Goal: Task Accomplishment & Management: Use online tool/utility

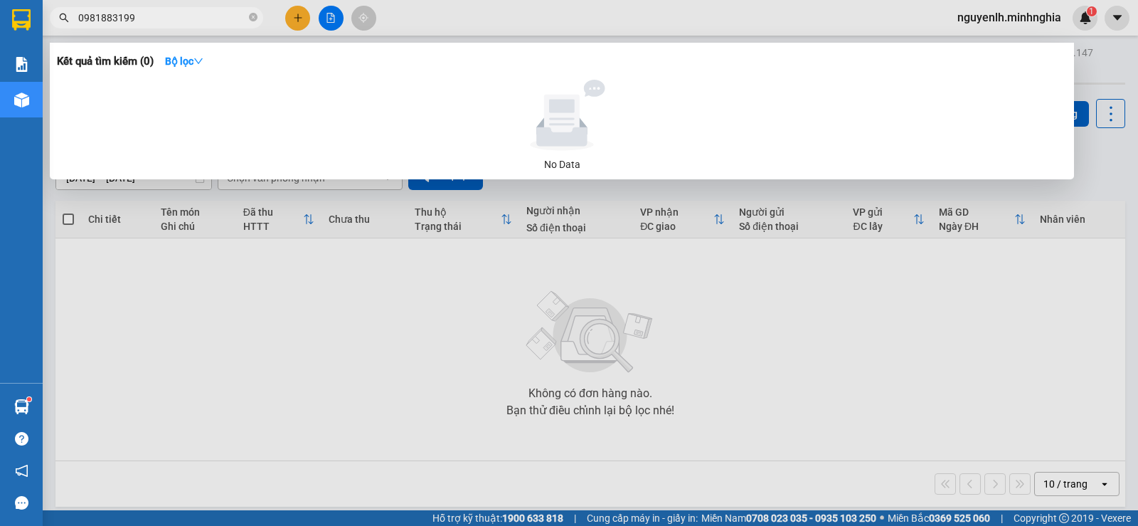
click at [327, 15] on div at bounding box center [569, 263] width 1138 height 526
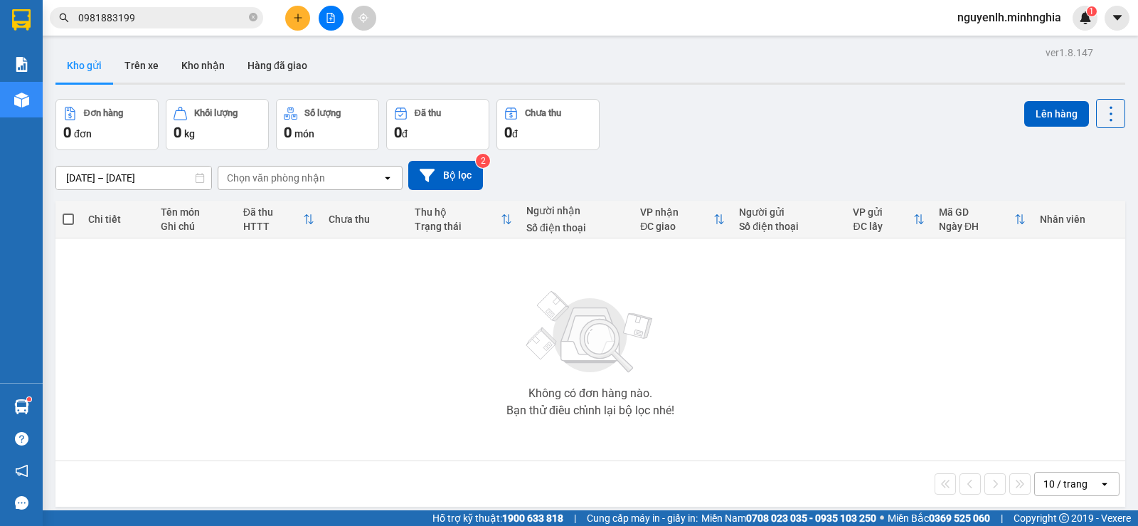
click at [341, 30] on div at bounding box center [330, 18] width 107 height 25
click at [336, 26] on button at bounding box center [331, 18] width 25 height 25
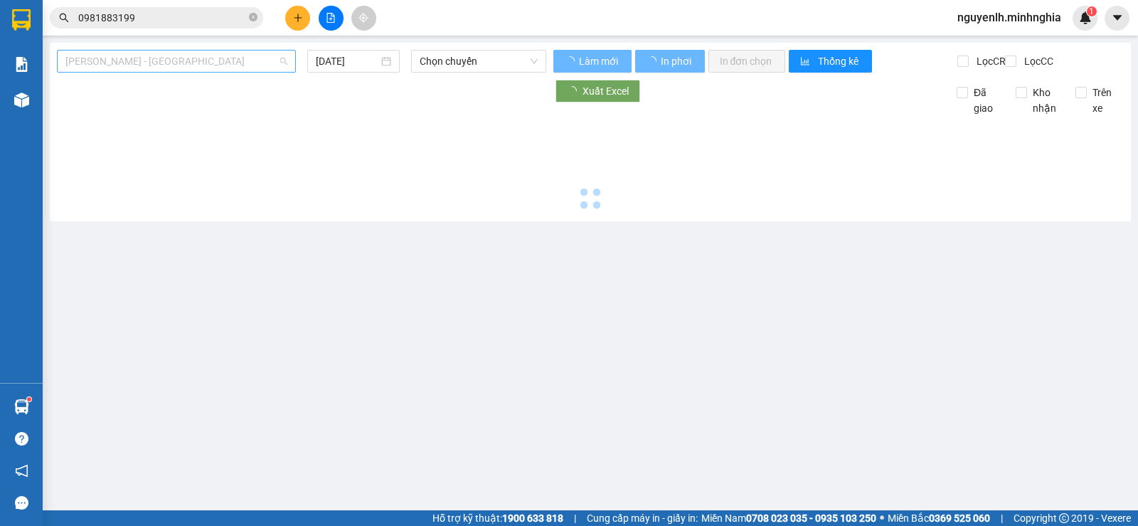
click at [96, 57] on span "[PERSON_NAME] - [GEOGRAPHIC_DATA]" at bounding box center [176, 61] width 222 height 21
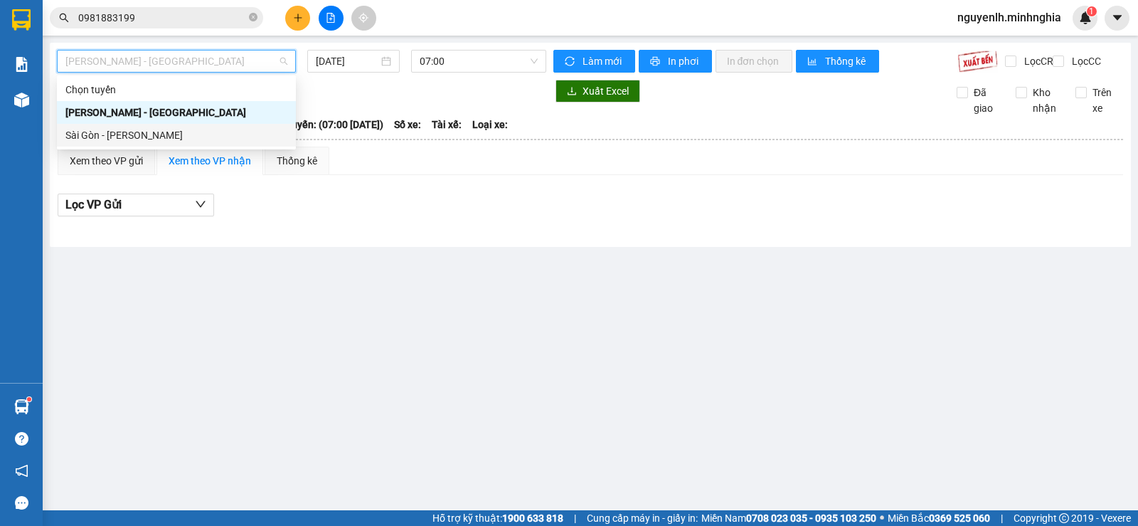
click at [110, 132] on div "Sài Gòn - [PERSON_NAME]" at bounding box center [176, 135] width 222 height 16
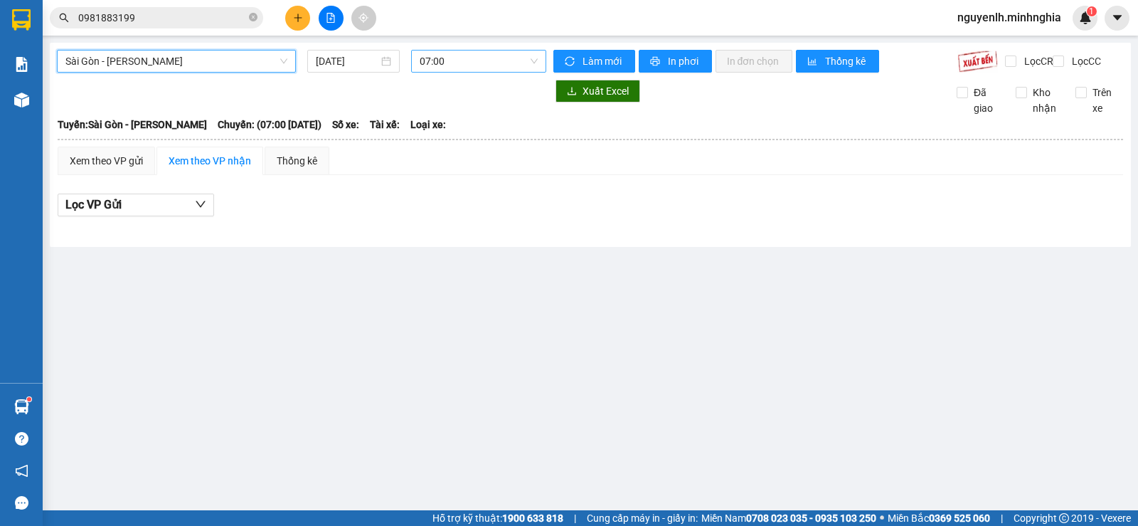
click at [444, 59] on span "07:00" at bounding box center [478, 61] width 117 height 21
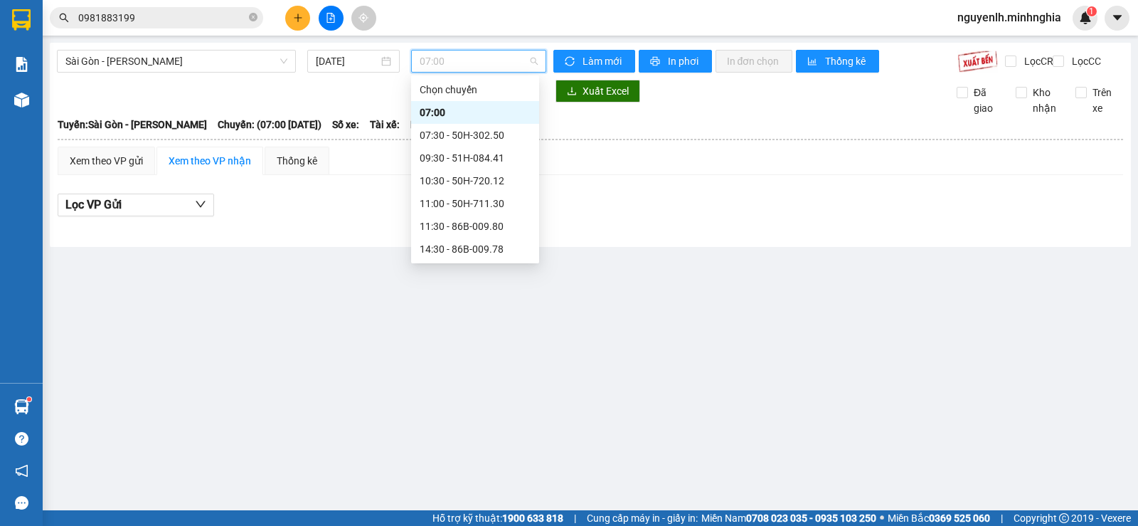
scroll to position [137, 0]
click at [473, 242] on div "22:00 - 50H-350.51" at bounding box center [475, 249] width 111 height 16
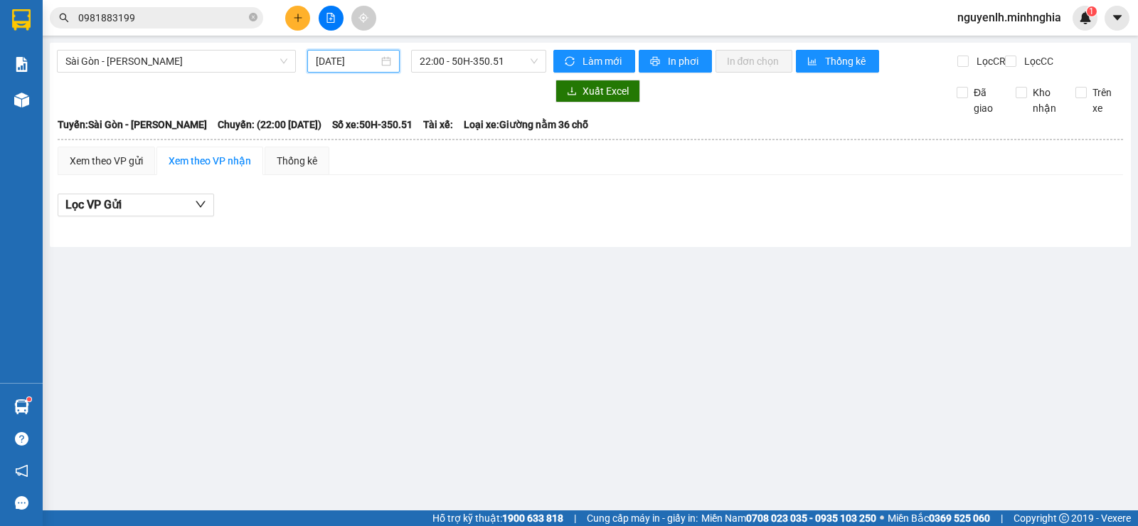
click at [337, 61] on input "[DATE]" at bounding box center [347, 61] width 63 height 16
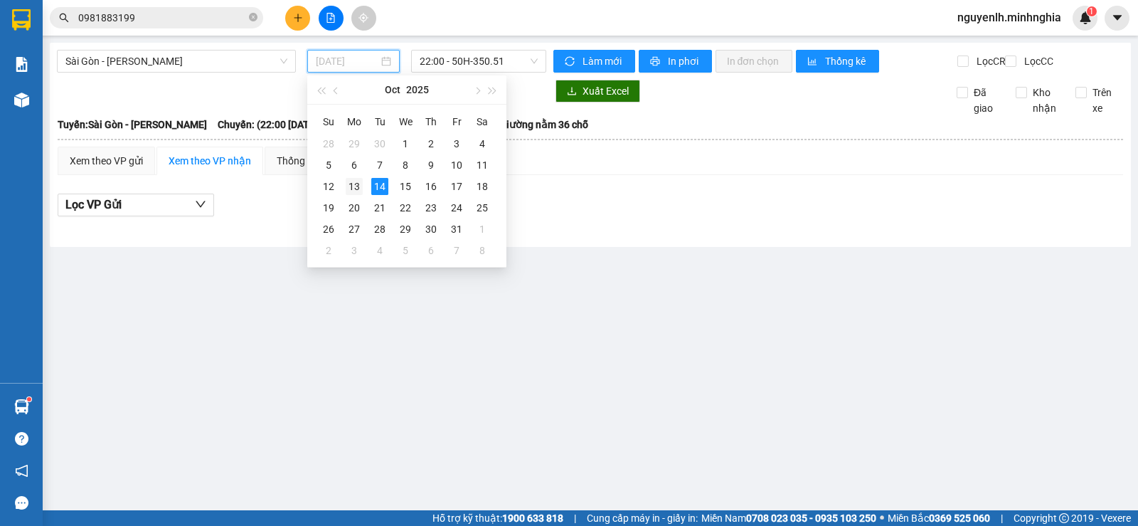
click at [354, 180] on div "13" at bounding box center [354, 186] width 17 height 17
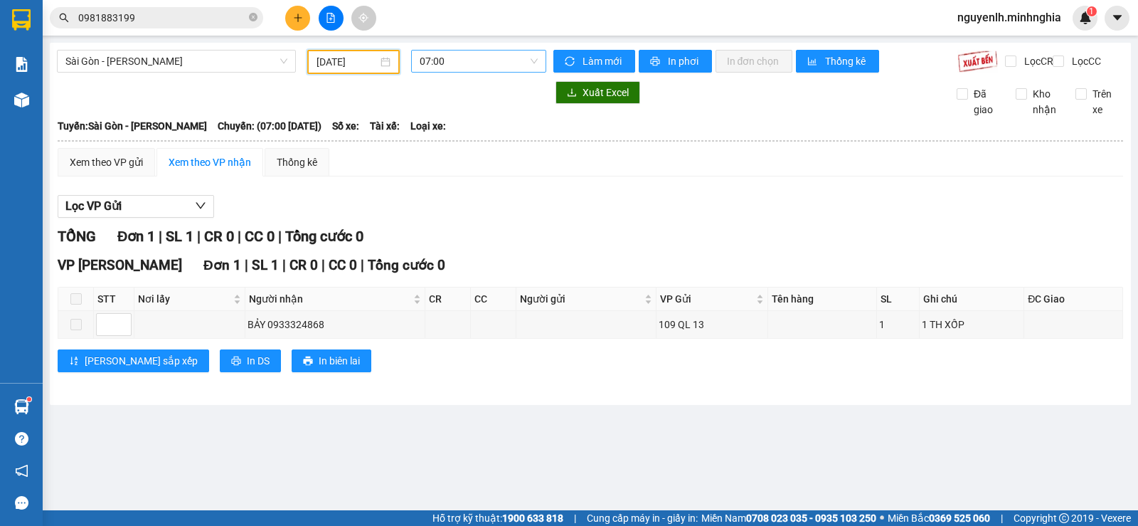
click at [446, 66] on span "07:00" at bounding box center [478, 61] width 117 height 21
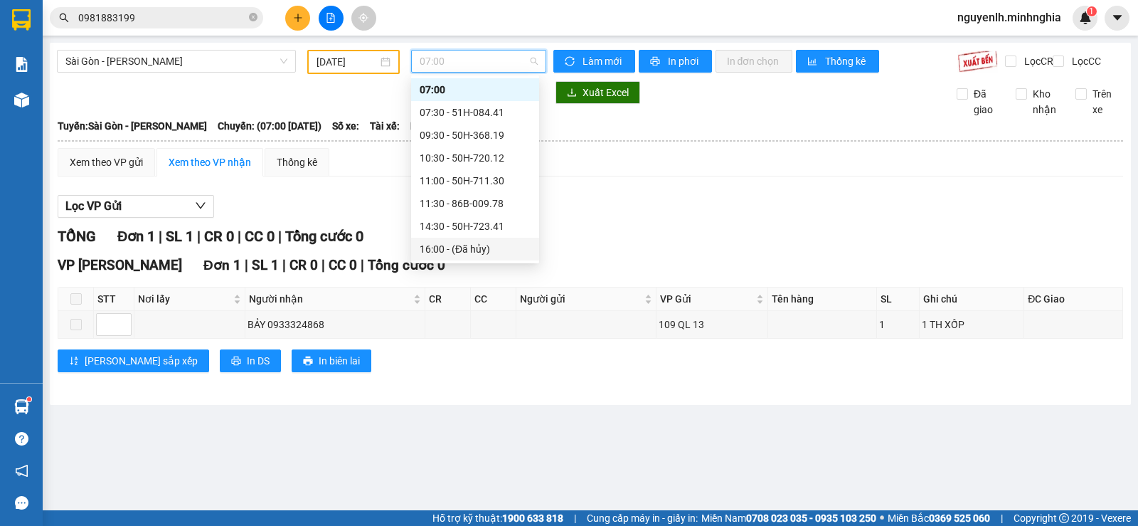
scroll to position [137, 0]
click at [460, 247] on div "22:00 - 50H-363.64" at bounding box center [475, 249] width 111 height 16
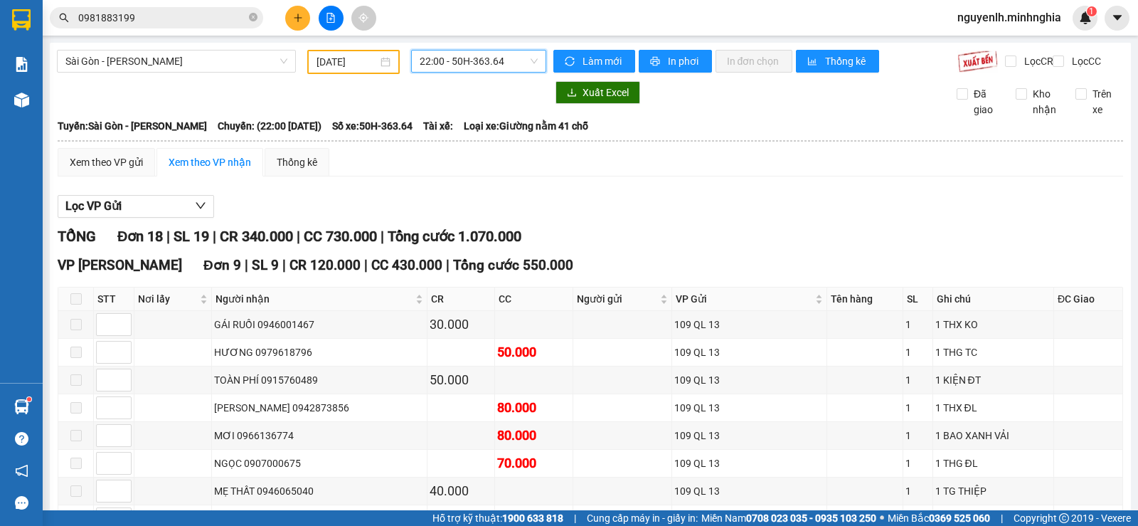
click at [430, 58] on span "22:00 - 50H-363.64" at bounding box center [478, 61] width 117 height 21
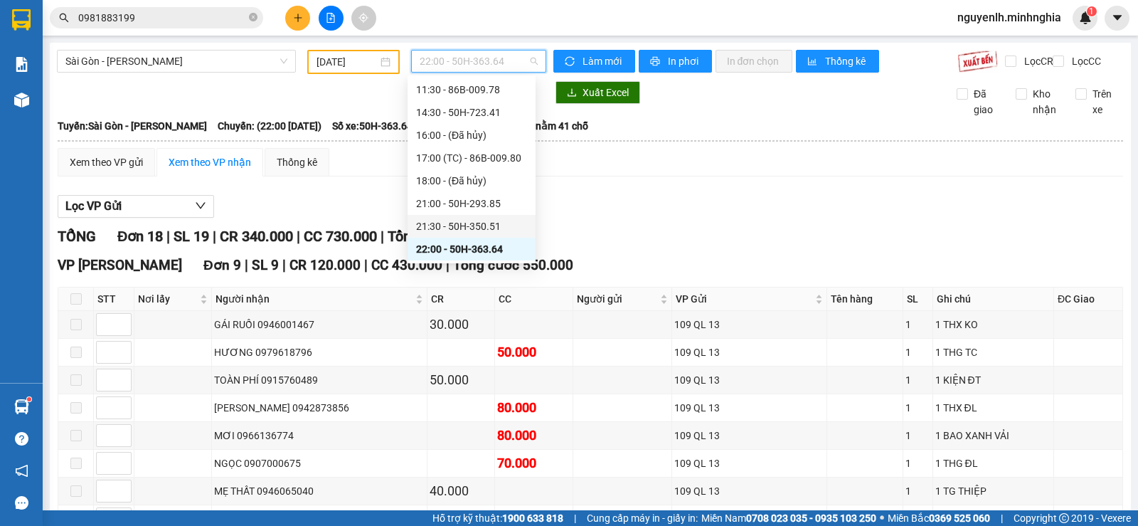
click at [489, 233] on div "21:30 - 50H-350.51" at bounding box center [471, 226] width 111 height 16
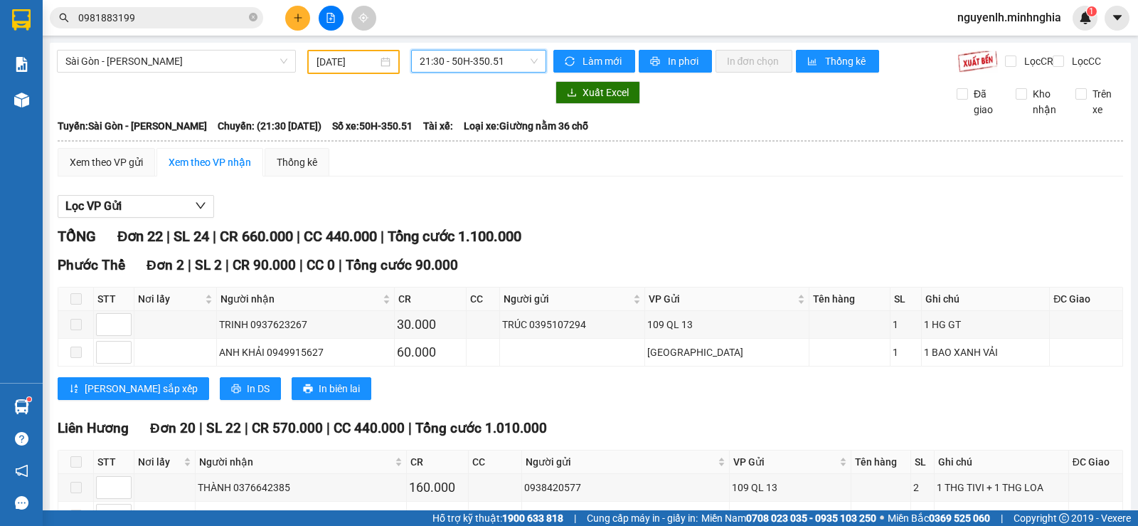
click at [424, 55] on span "21:30 - 50H-350.51" at bounding box center [478, 61] width 117 height 21
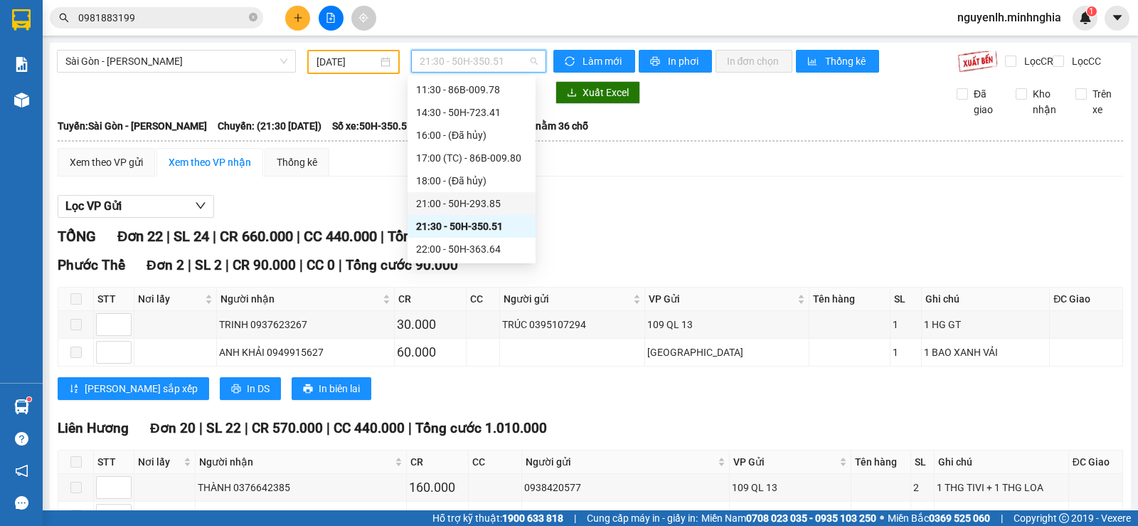
click at [433, 195] on div "21:00 - 50H-293.85" at bounding box center [472, 203] width 128 height 23
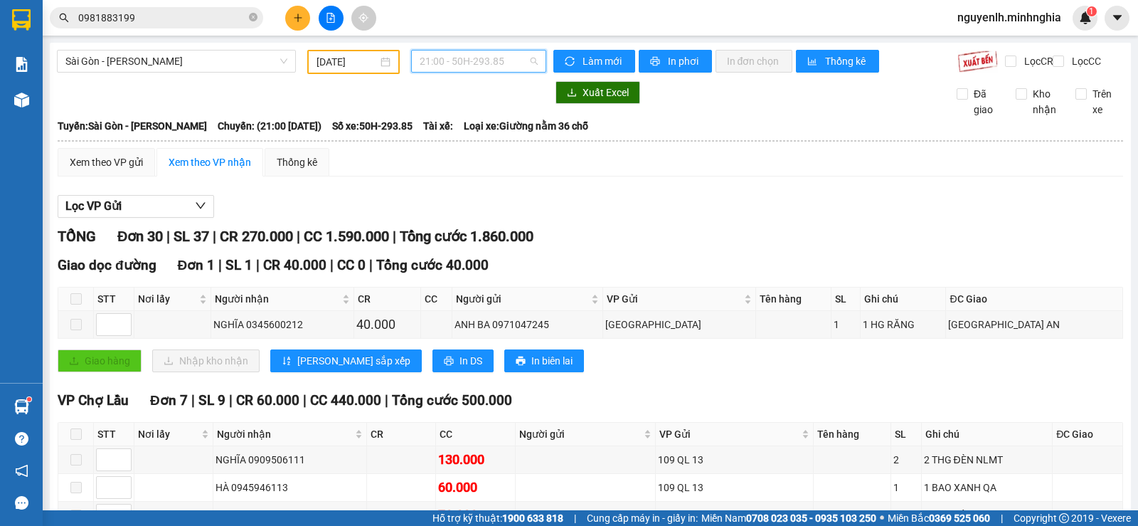
click at [443, 59] on span "21:00 - 50H-293.85" at bounding box center [478, 61] width 117 height 21
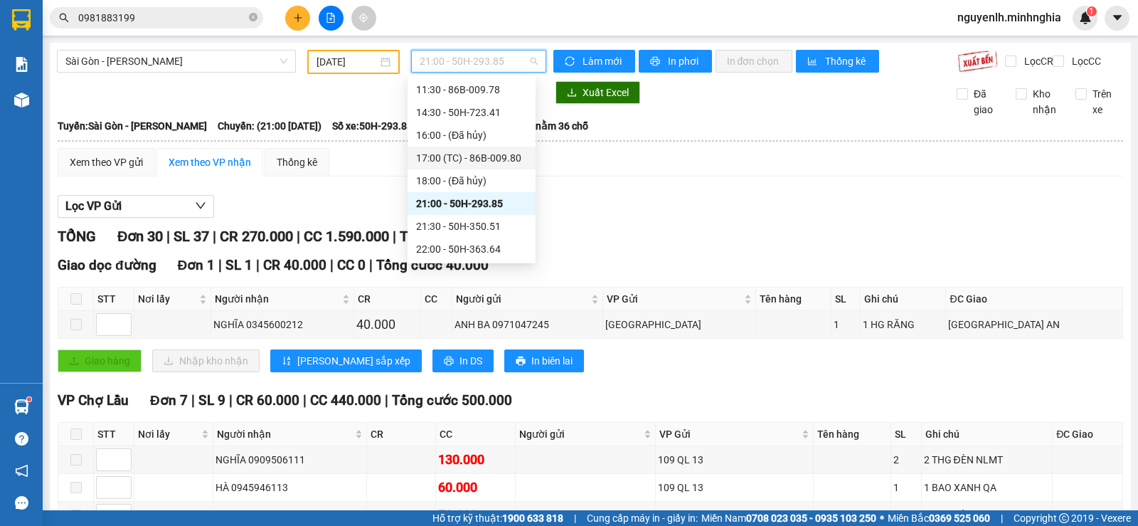
click at [430, 149] on div "17:00 (TC) - 86B-009.80" at bounding box center [472, 158] width 128 height 23
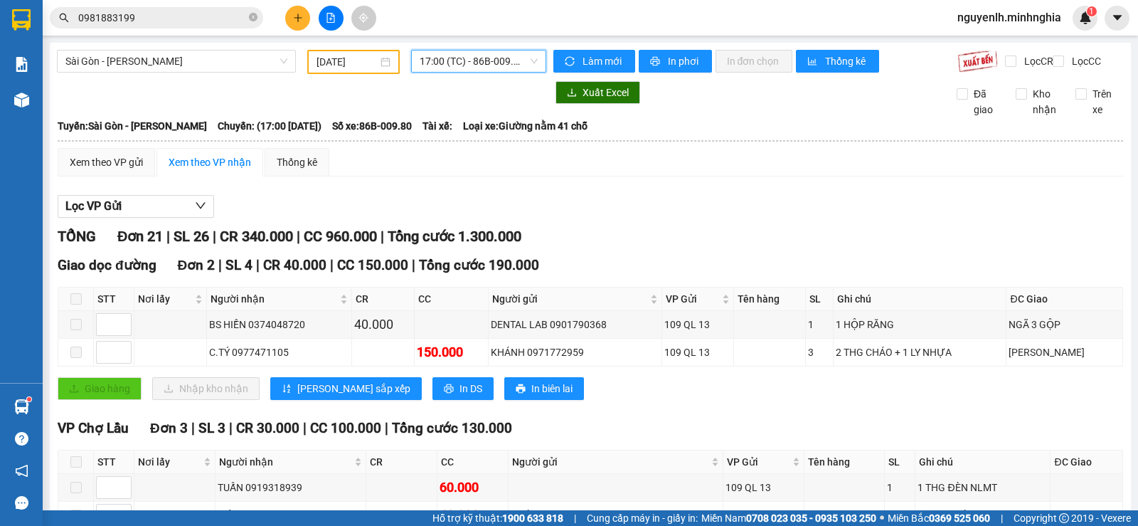
click at [450, 62] on span "17:00 (TC) - 86B-009.80" at bounding box center [478, 61] width 117 height 21
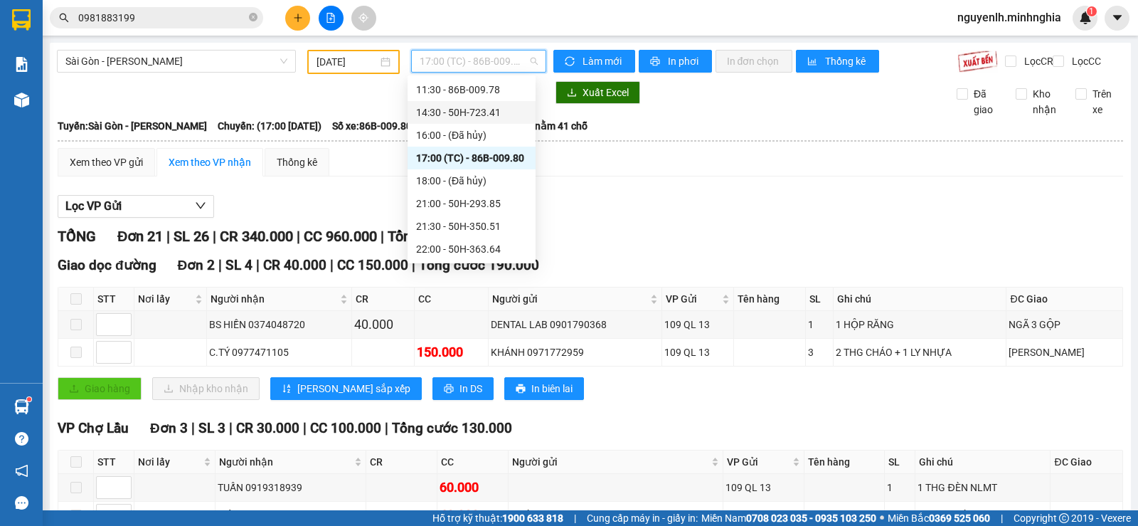
click at [440, 116] on div "14:30 - 50H-723.41" at bounding box center [471, 113] width 111 height 16
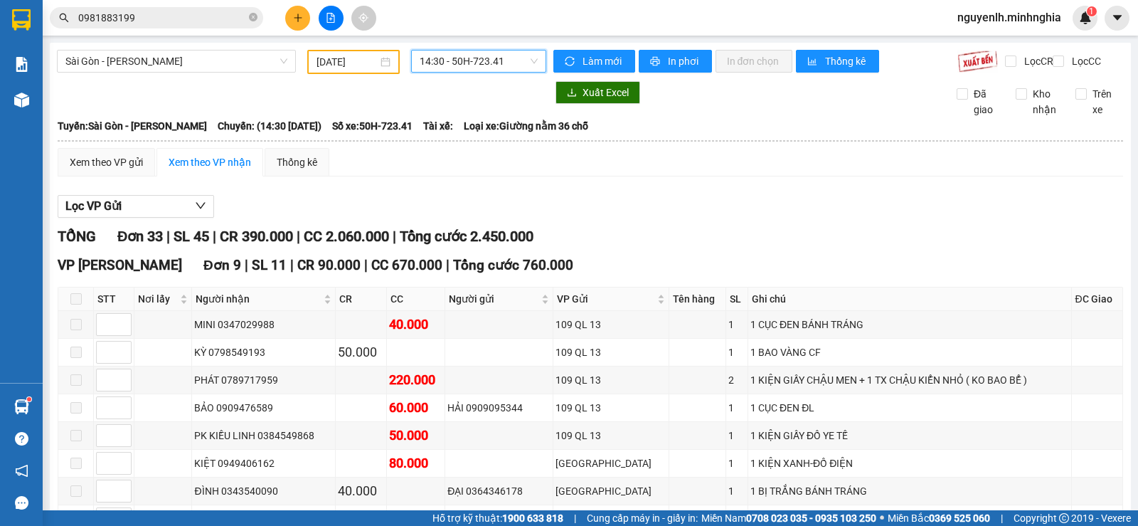
click at [376, 55] on div "[DATE]" at bounding box center [354, 62] width 75 height 16
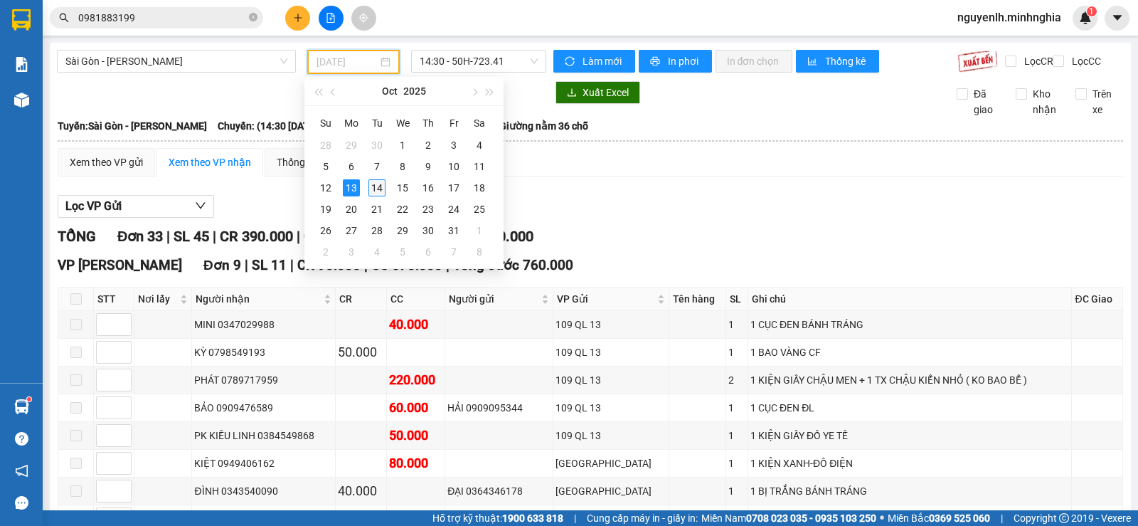
click at [380, 183] on div "14" at bounding box center [376, 187] width 17 height 17
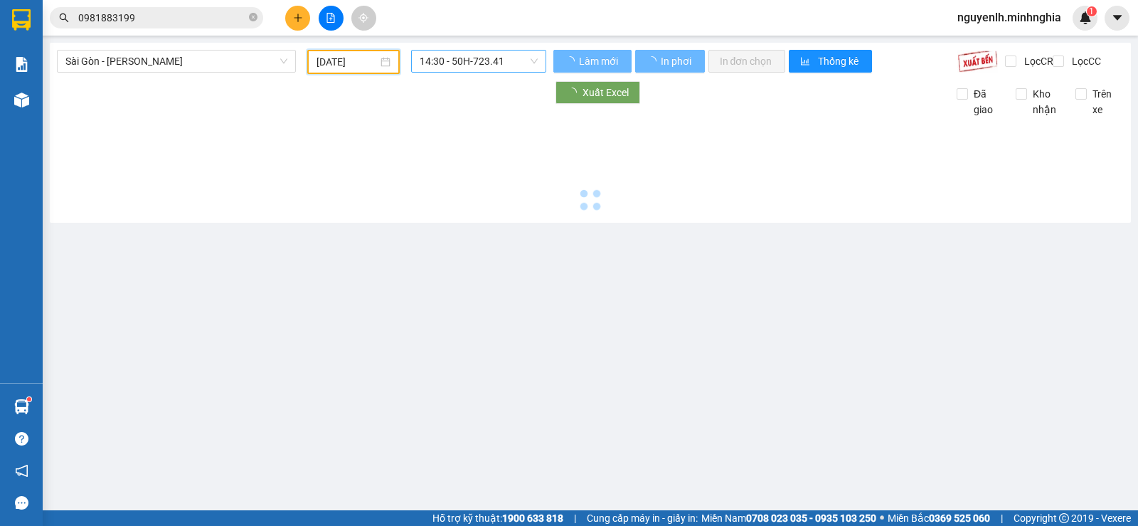
type input "[DATE]"
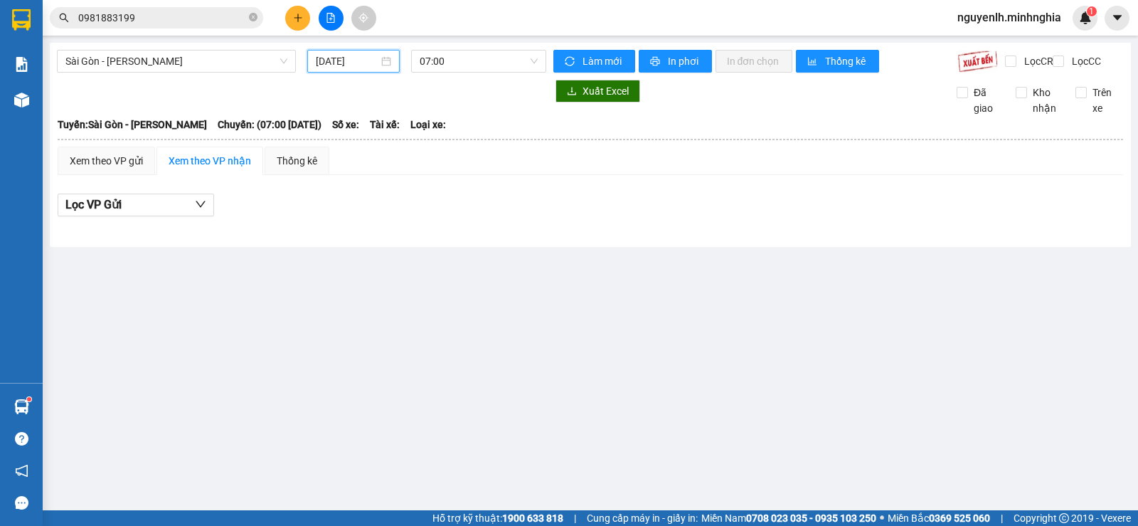
click at [430, 73] on div "Sài Gòn - Phan Rí [DATE] 07:00" at bounding box center [301, 61] width 489 height 23
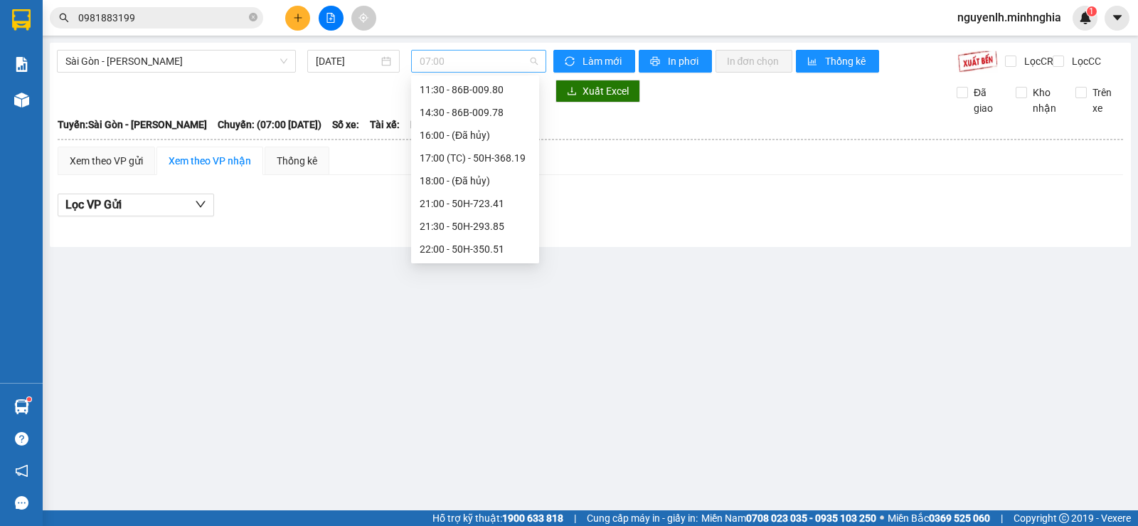
click at [459, 63] on span "07:00" at bounding box center [478, 61] width 117 height 21
click at [462, 113] on div "07:30 - 50H-302.50" at bounding box center [475, 113] width 111 height 16
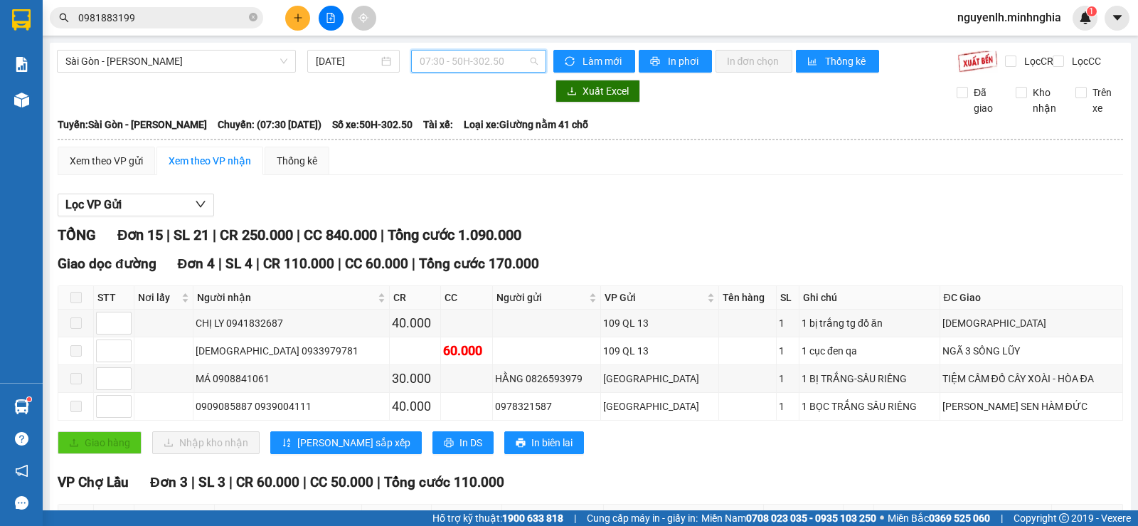
click at [435, 59] on span "07:30 - 50H-302.50" at bounding box center [478, 61] width 117 height 21
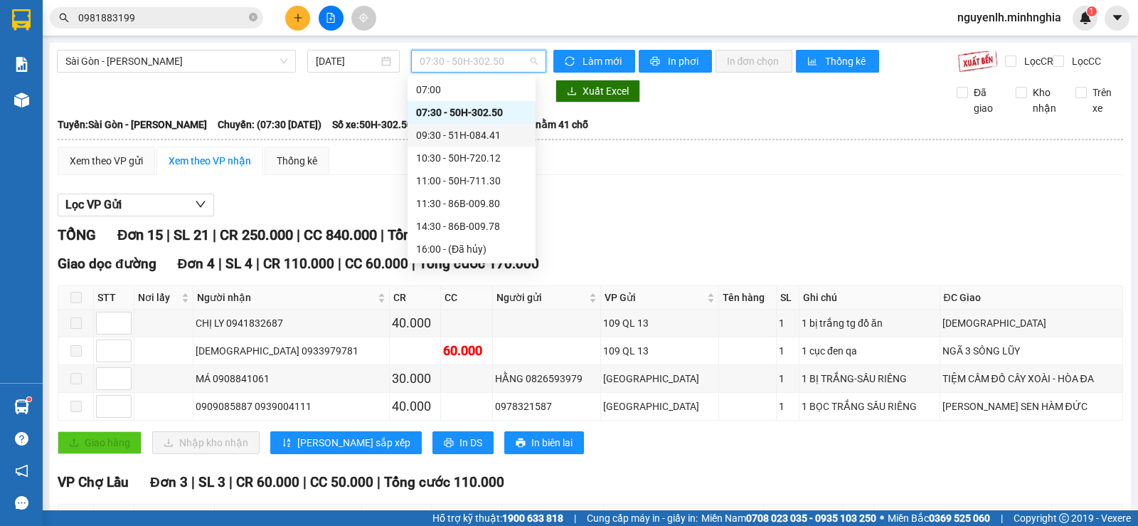
click at [435, 131] on div "09:30 - 51H-084.41" at bounding box center [471, 135] width 111 height 16
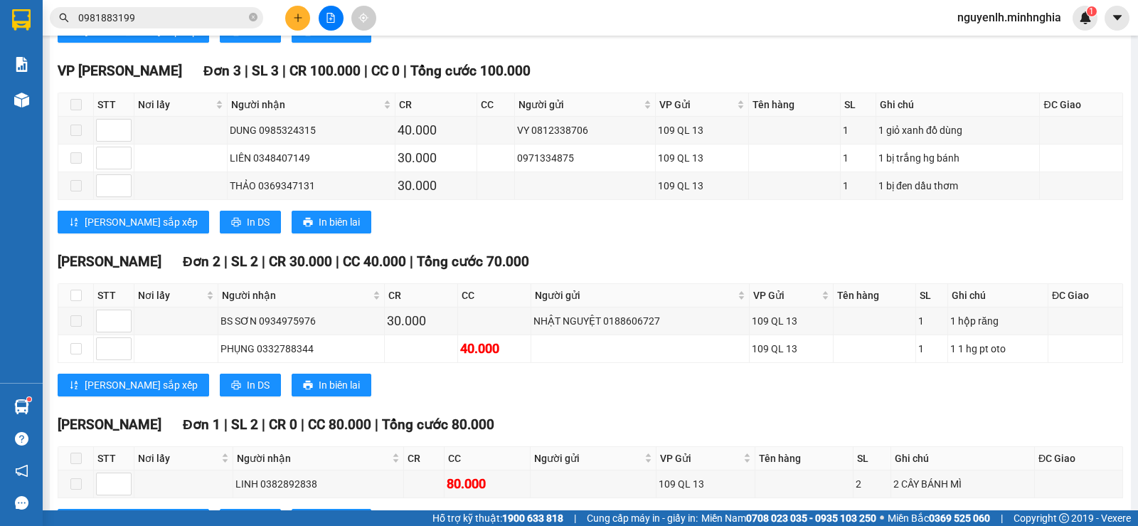
scroll to position [783, 0]
